Goal: Find specific page/section: Find specific page/section

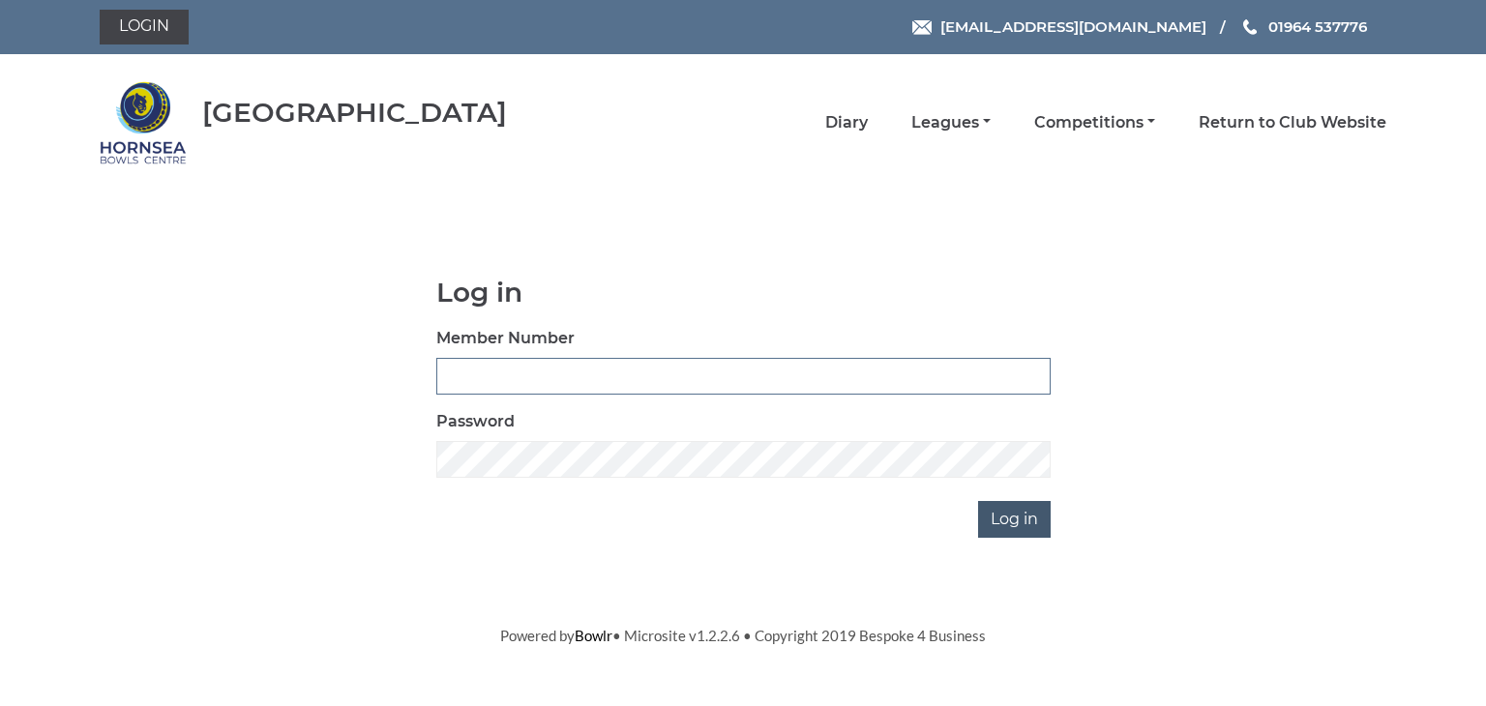
type input "0902"
click at [1019, 517] on input "Log in" at bounding box center [1014, 519] width 73 height 37
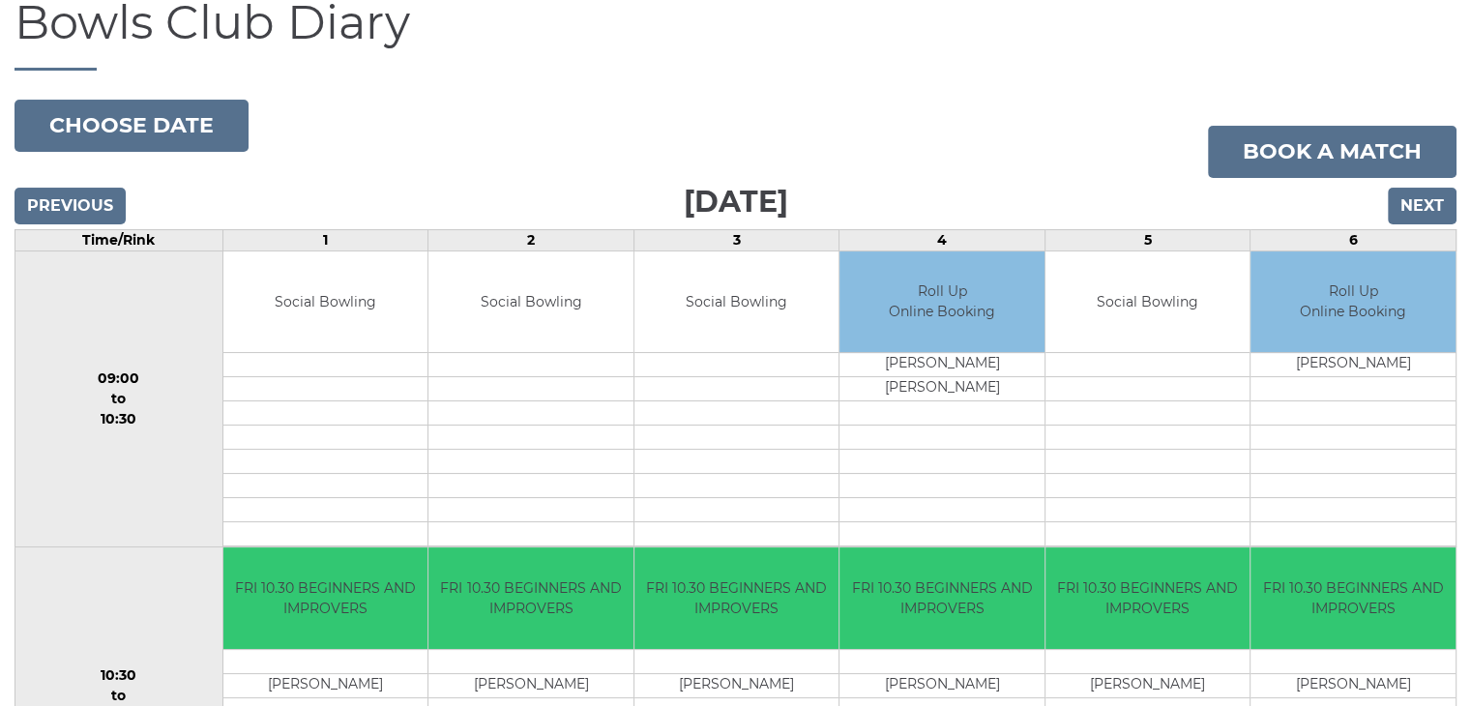
scroll to position [97, 0]
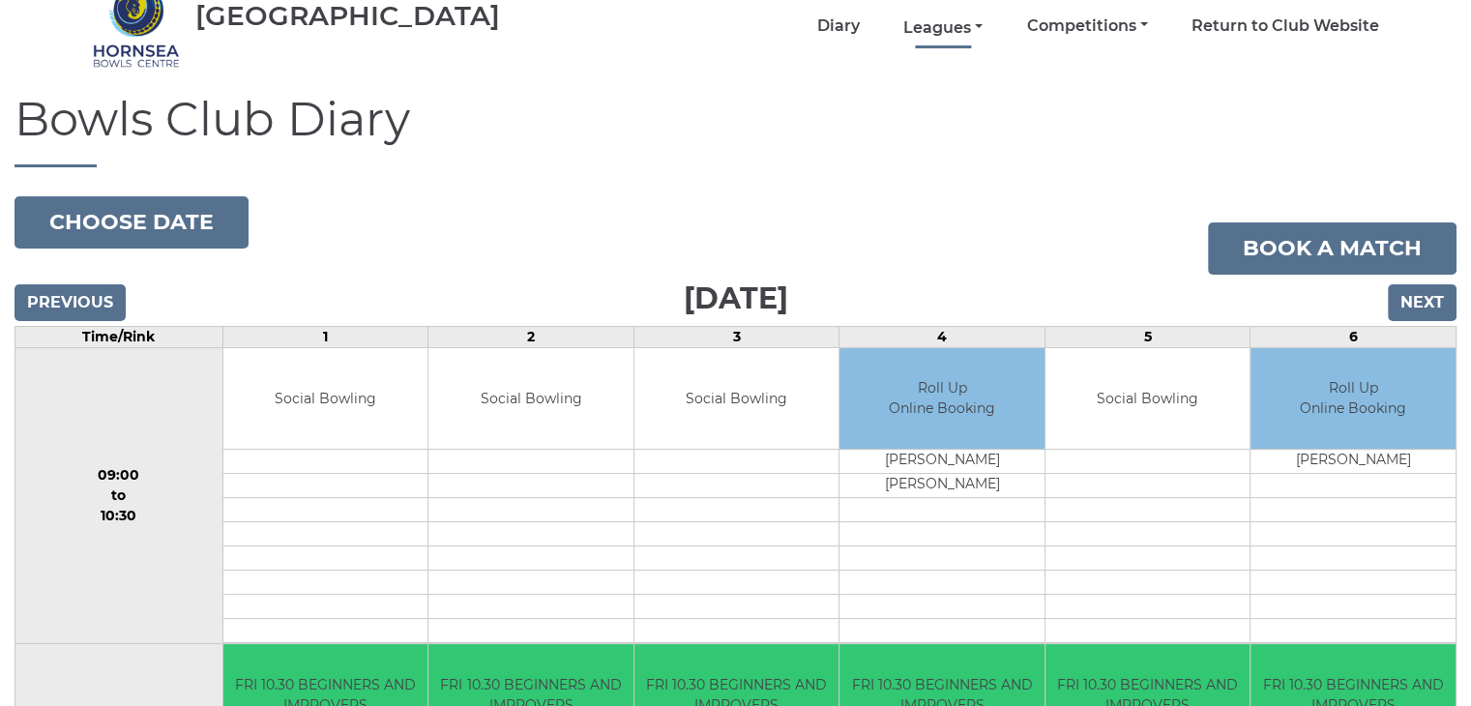
click at [931, 25] on link "Leagues" at bounding box center [942, 27] width 79 height 21
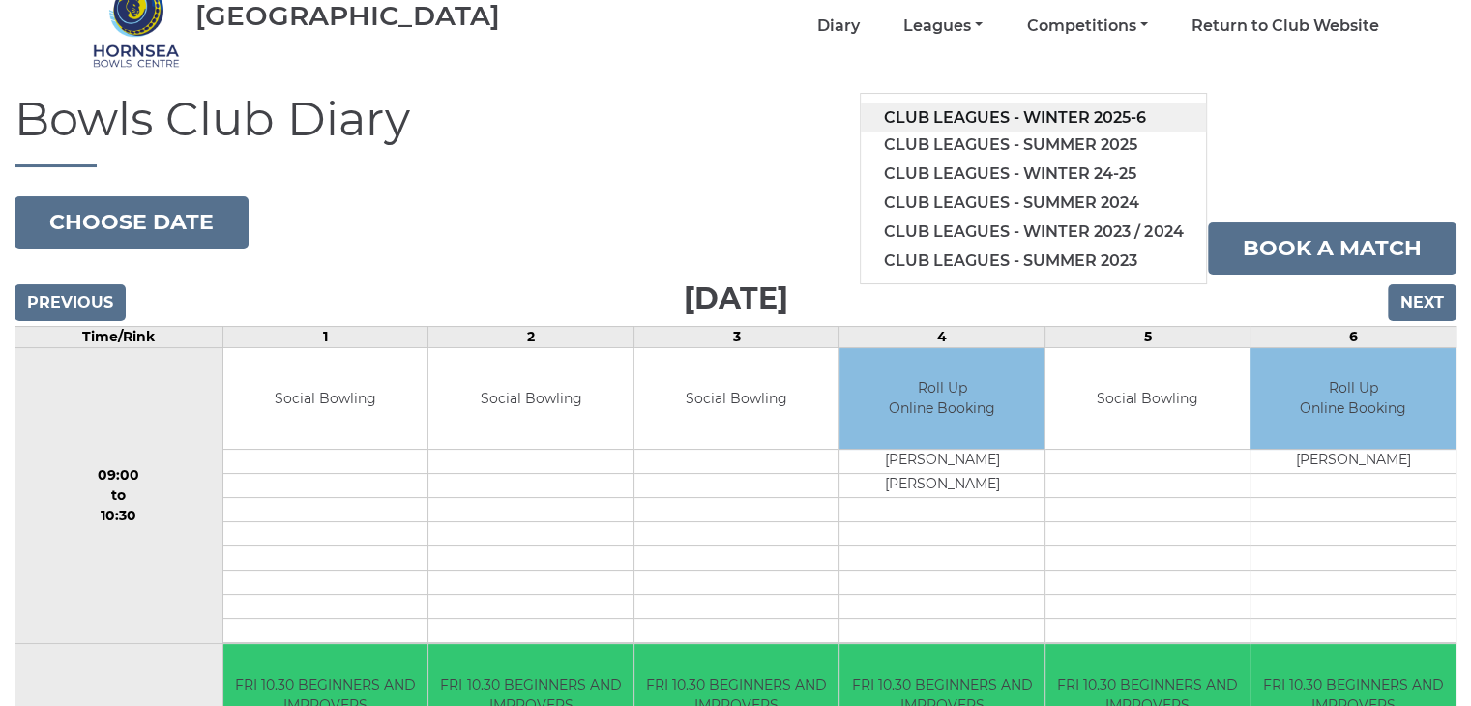
click at [1066, 115] on link "Club leagues - Winter 2025-6" at bounding box center [1033, 117] width 345 height 29
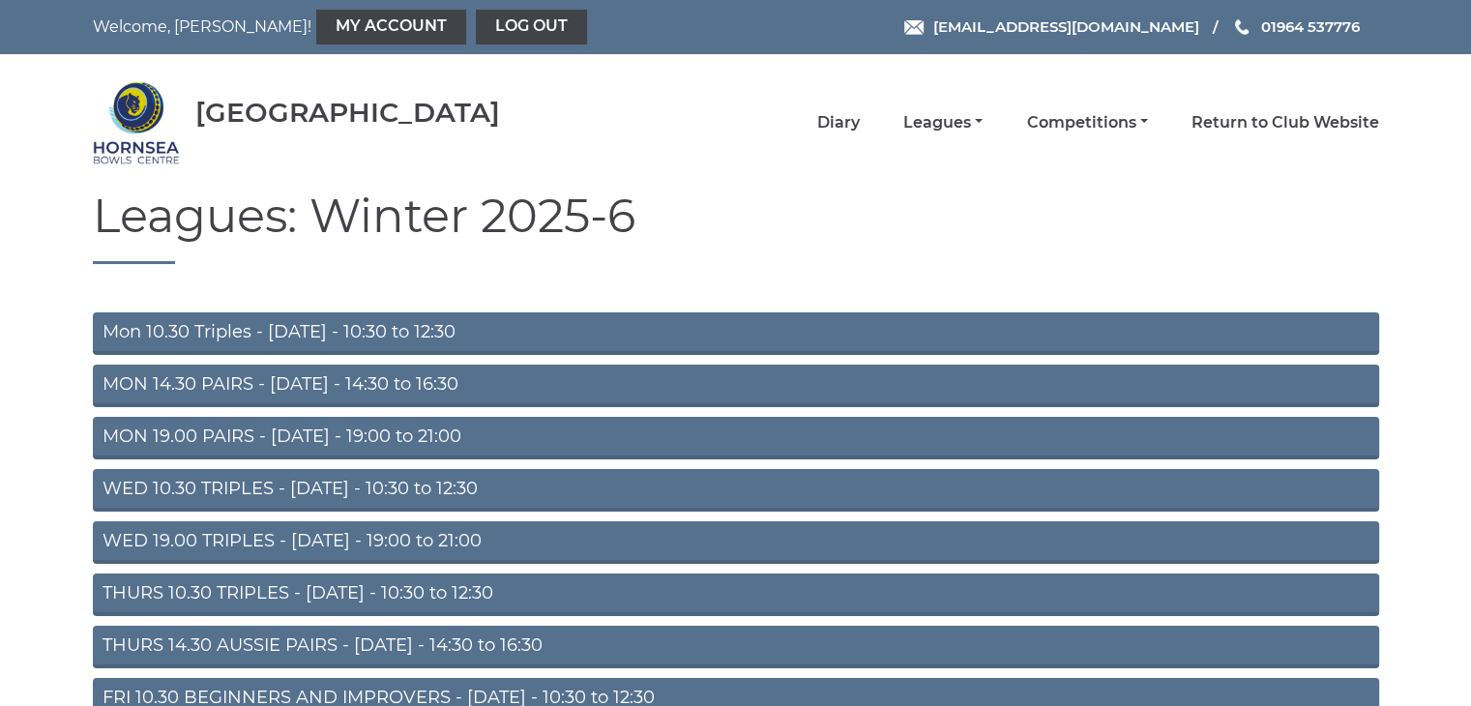
click at [228, 643] on link "THURS 14.30 AUSSIE PAIRS - Thursday - 14:30 to 16:30" at bounding box center [736, 647] width 1286 height 43
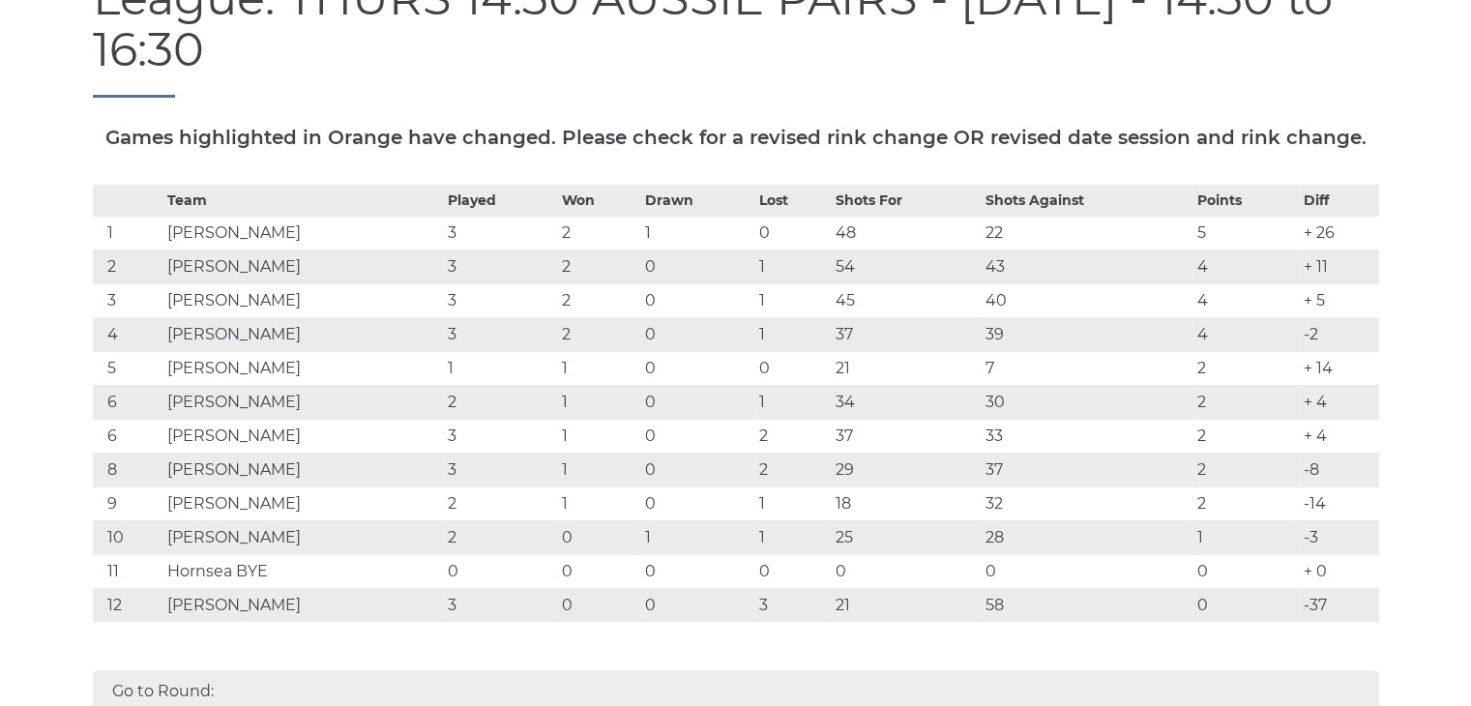
scroll to position [290, 0]
